Goal: Use online tool/utility: Utilize a website feature to perform a specific function

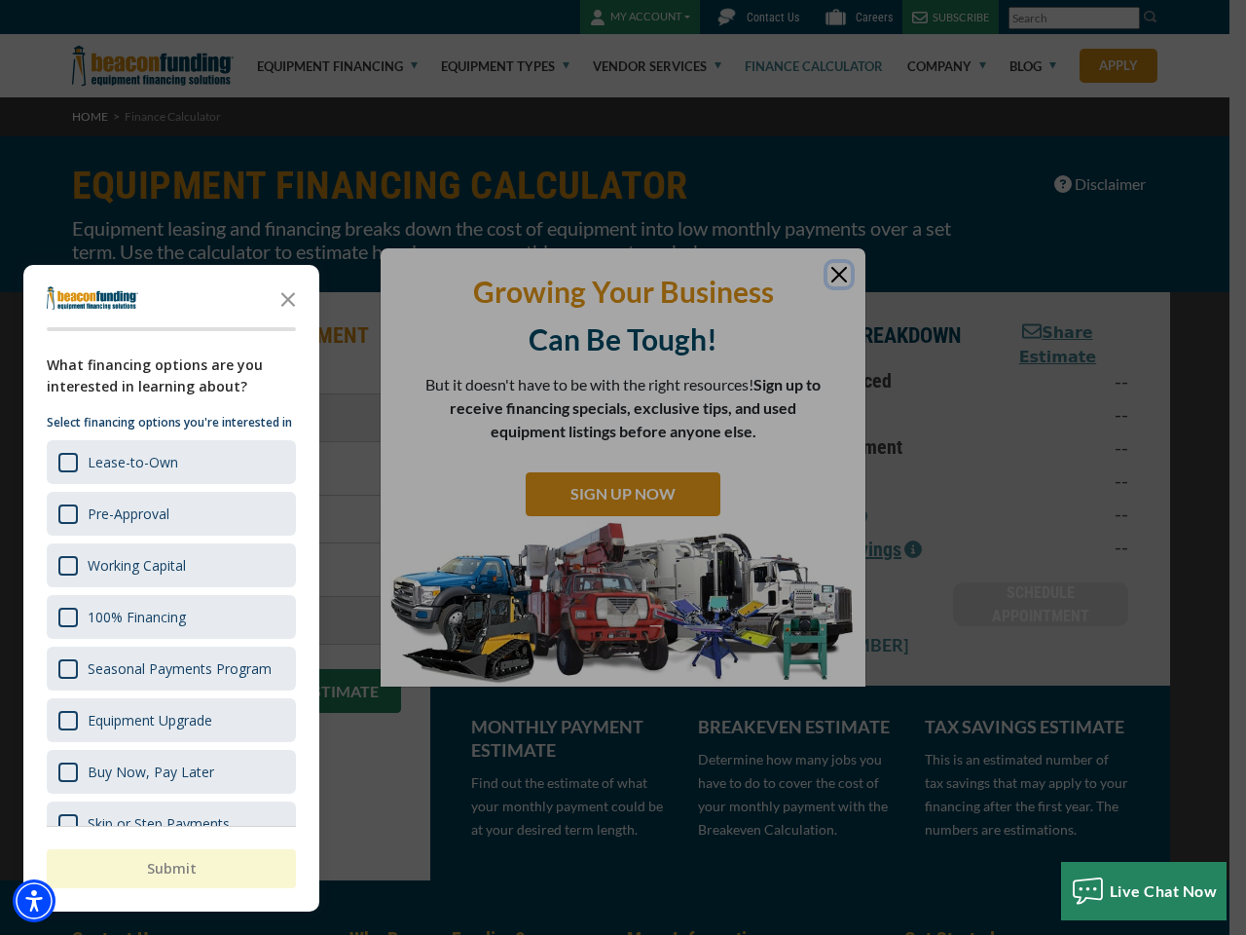
click at [623, 467] on div "button" at bounding box center [623, 467] width 1246 height 935
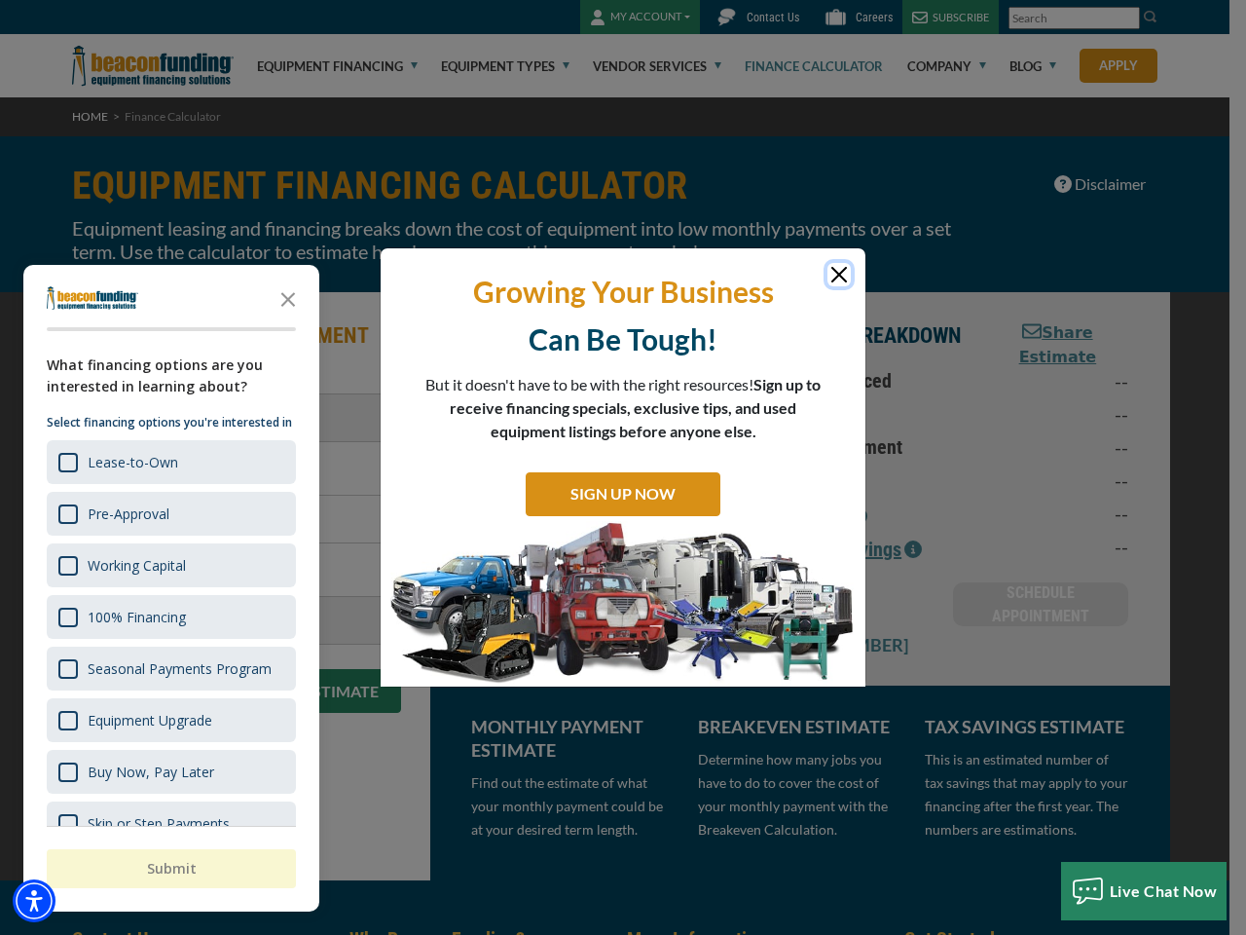
click at [34, 901] on img "Accessibility Menu" at bounding box center [34, 900] width 43 height 43
click at [623, 467] on body "Skip to main content Enable accessibility for low vision Open the accessibility…" at bounding box center [623, 467] width 1246 height 935
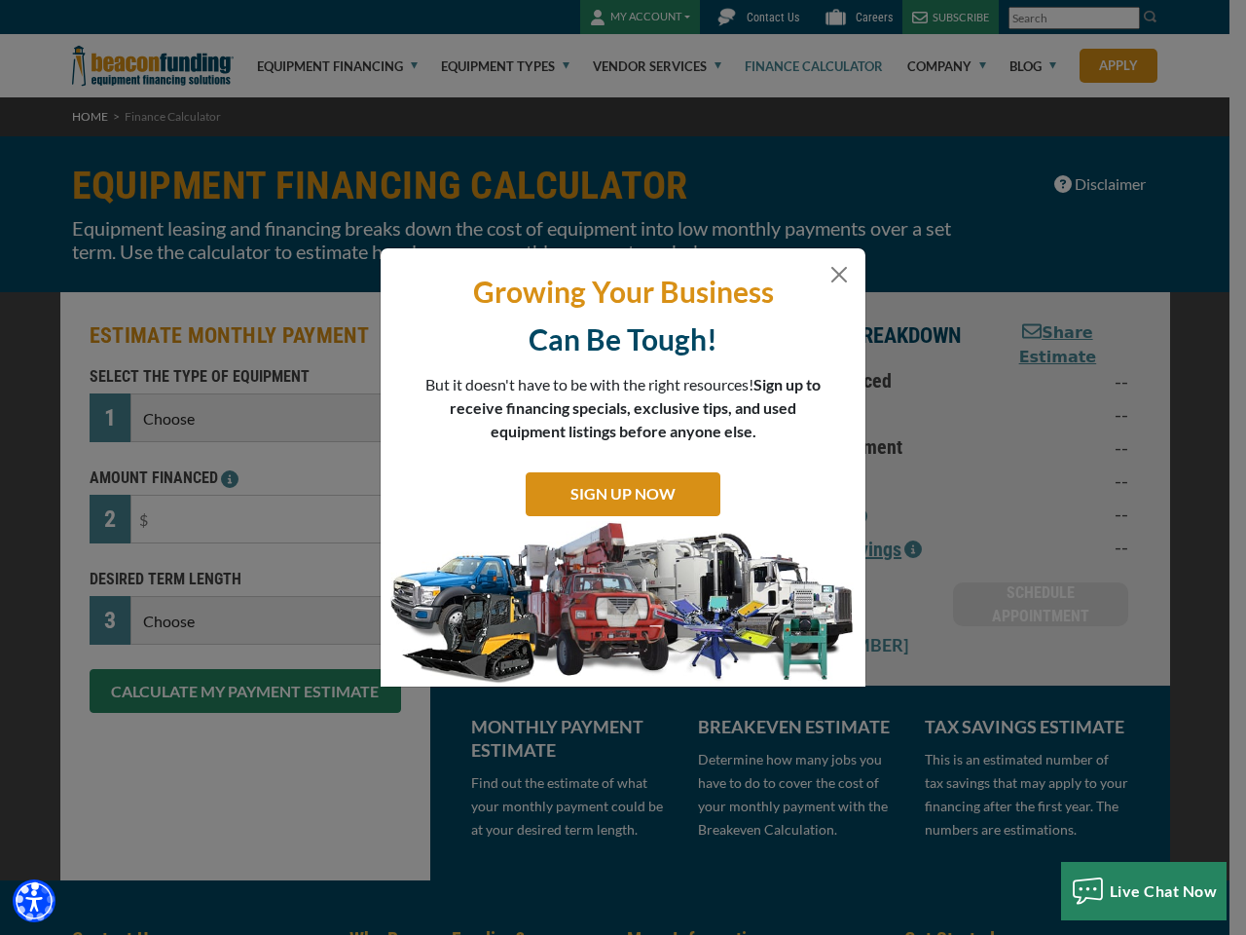
click at [288, 298] on body "Skip to main content Enable accessibility for low vision Open the accessibility…" at bounding box center [623, 467] width 1246 height 935
click at [169, 462] on body "Skip to main content Enable accessibility for low vision Open the accessibility…" at bounding box center [623, 467] width 1246 height 935
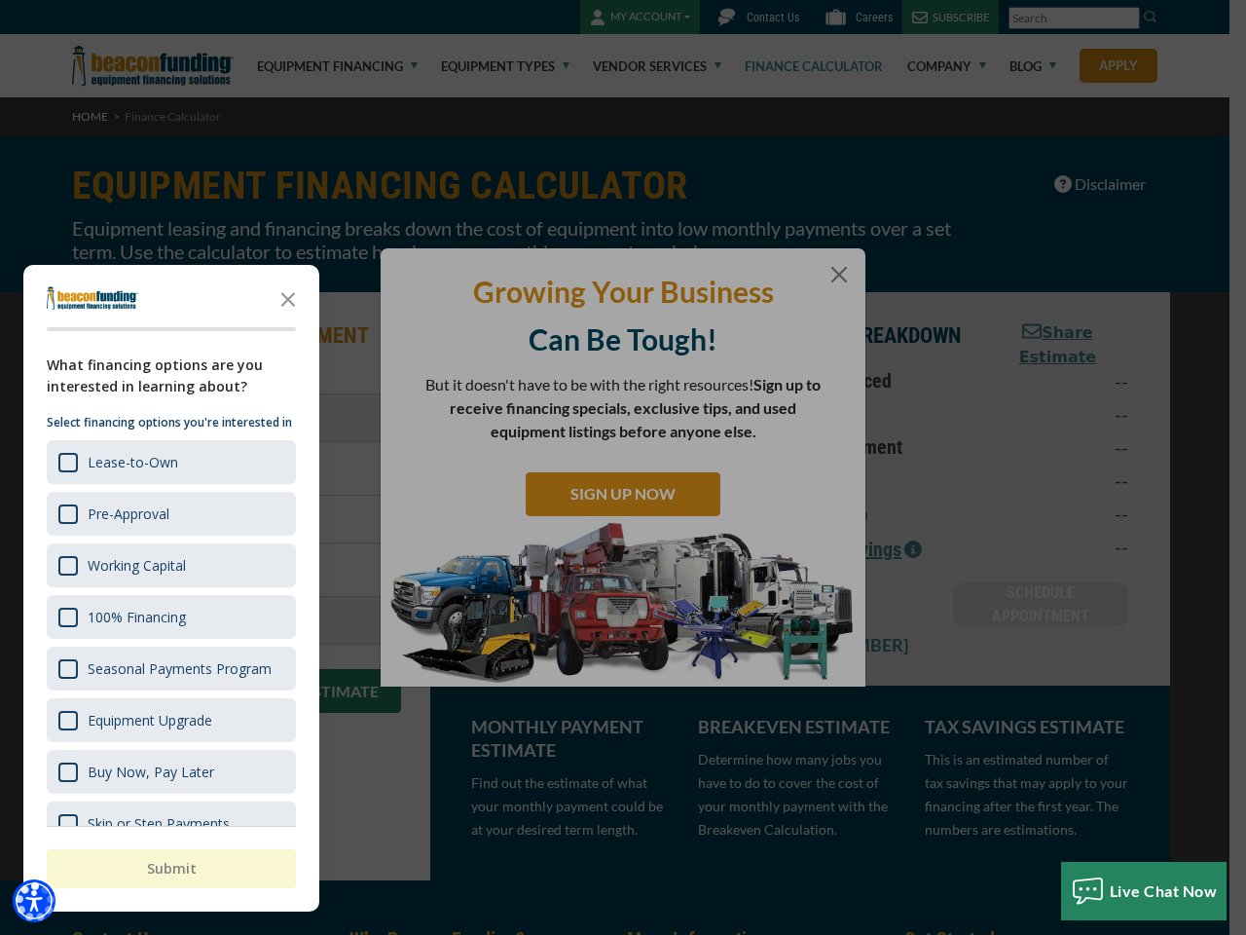
click at [169, 513] on body "Skip to main content Enable accessibility for low vision Open the accessibility…" at bounding box center [623, 467] width 1246 height 935
click at [169, 565] on body "Skip to main content Enable accessibility for low vision Open the accessibility…" at bounding box center [623, 467] width 1246 height 935
click at [169, 616] on body "Skip to main content Enable accessibility for low vision Open the accessibility…" at bounding box center [623, 467] width 1246 height 935
click at [169, 668] on body "Skip to main content Enable accessibility for low vision Open the accessibility…" at bounding box center [623, 467] width 1246 height 935
click at [169, 720] on body "Skip to main content Enable accessibility for low vision Open the accessibility…" at bounding box center [623, 467] width 1246 height 935
